Goal: Navigation & Orientation: Find specific page/section

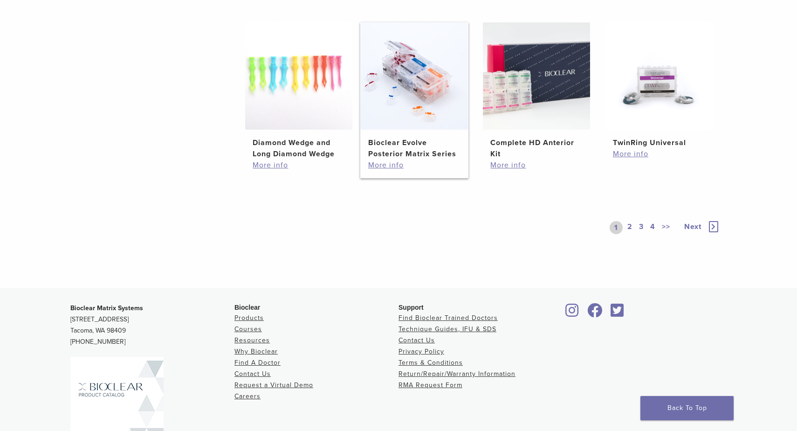
scroll to position [734, 0]
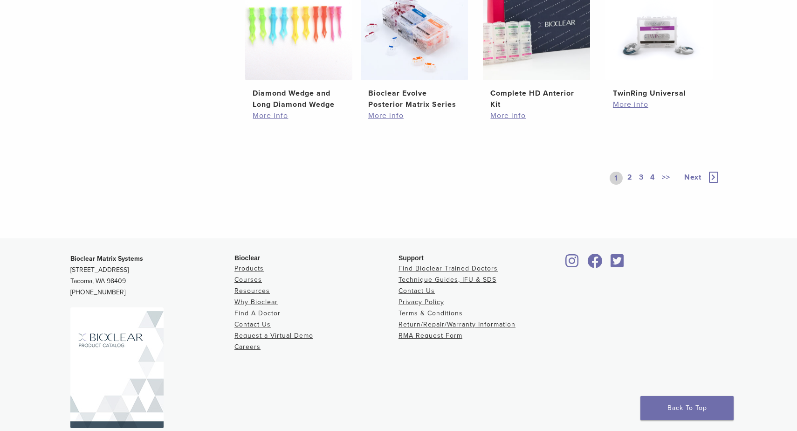
click at [695, 174] on span "Next" at bounding box center [693, 177] width 17 height 9
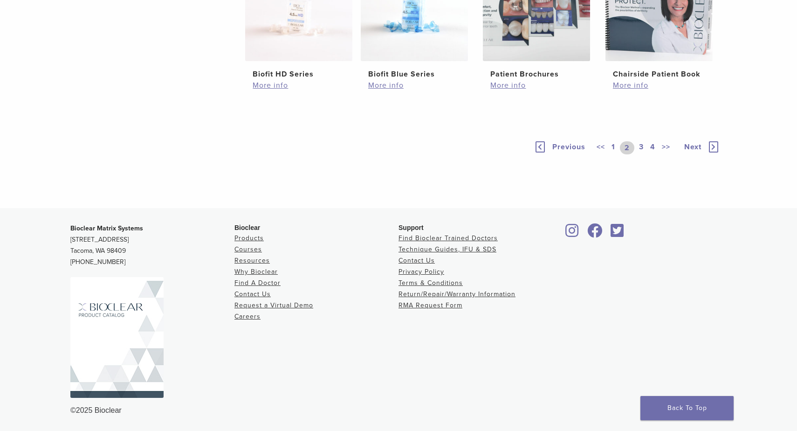
click at [690, 144] on span "Next" at bounding box center [693, 146] width 17 height 9
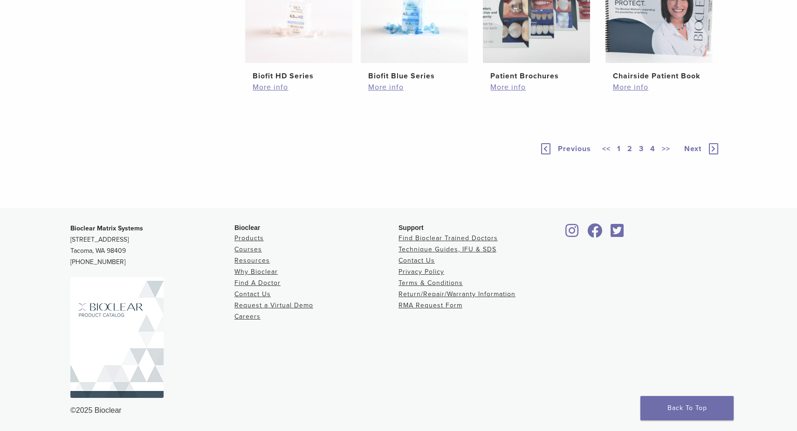
click at [690, 146] on span "Next" at bounding box center [693, 148] width 17 height 9
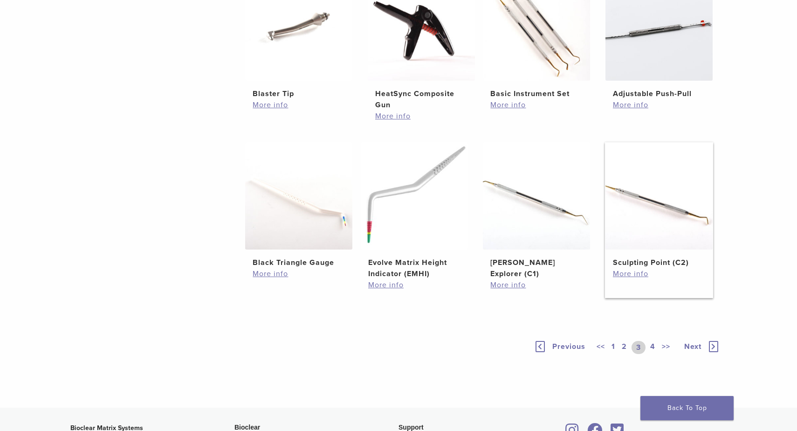
scroll to position [588, 0]
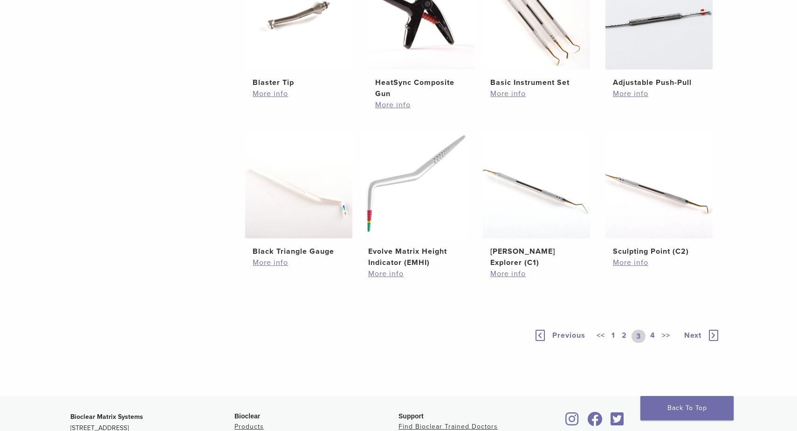
click at [711, 334] on icon at bounding box center [713, 335] width 9 height 11
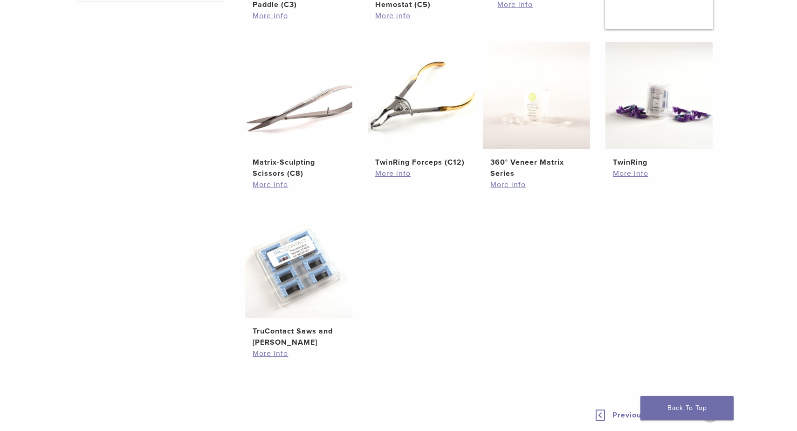
scroll to position [653, 0]
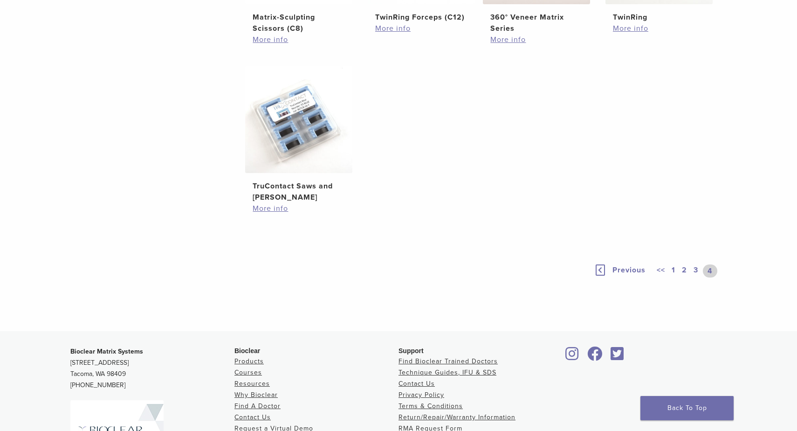
click at [695, 268] on link "3" at bounding box center [696, 270] width 8 height 13
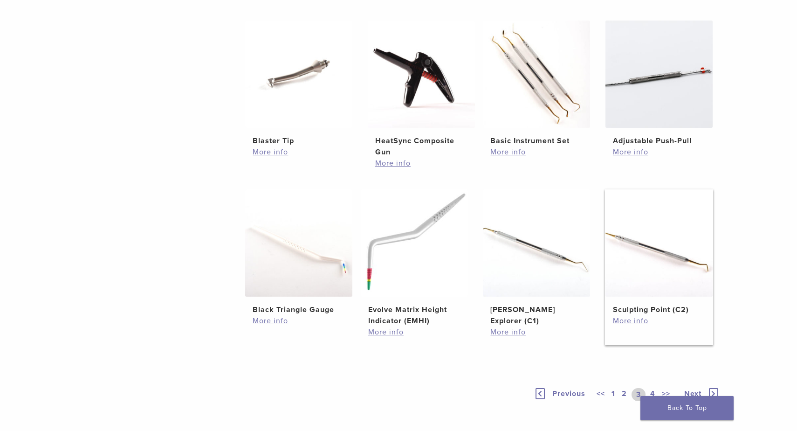
scroll to position [441, 0]
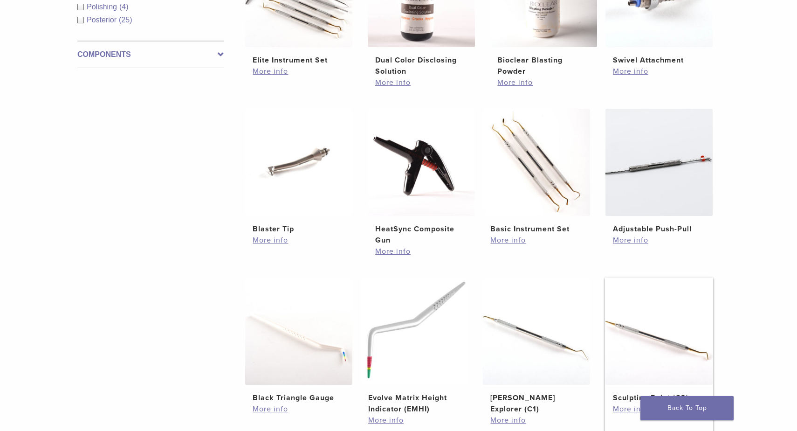
click at [655, 177] on img at bounding box center [659, 162] width 107 height 107
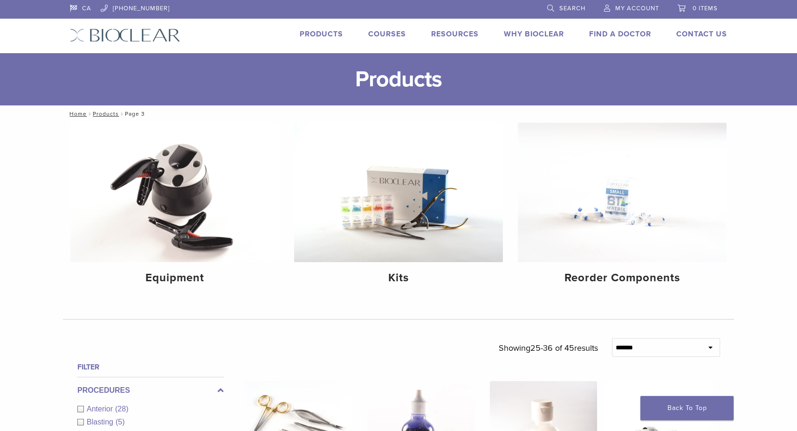
scroll to position [441, 0]
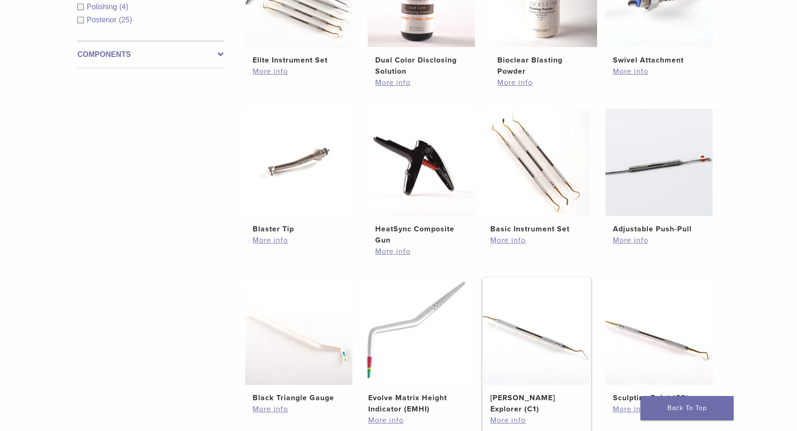
click at [520, 323] on img at bounding box center [536, 330] width 107 height 107
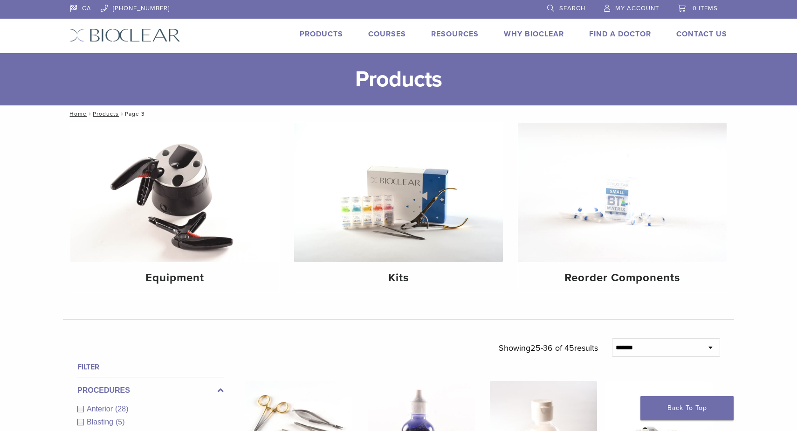
scroll to position [441, 0]
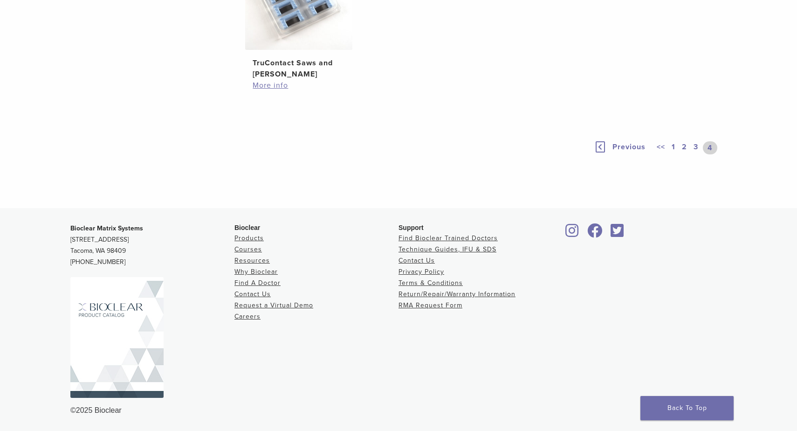
scroll to position [764, 0]
